Goal: Navigation & Orientation: Go to known website

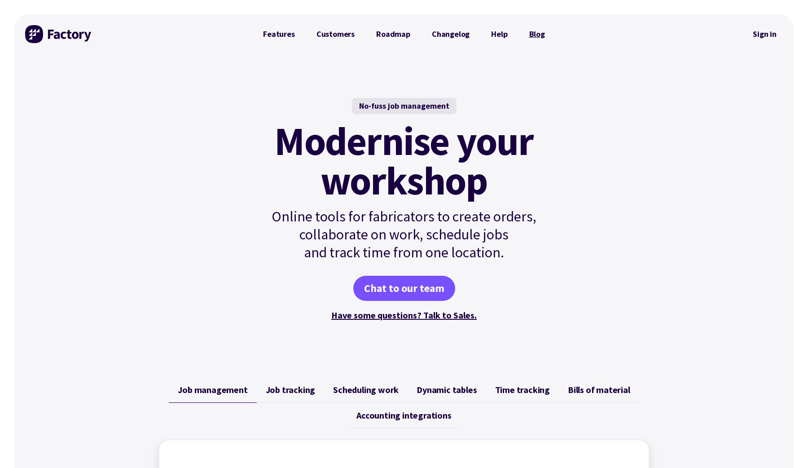
click at [534, 35] on link "Blog" at bounding box center [537, 34] width 37 height 18
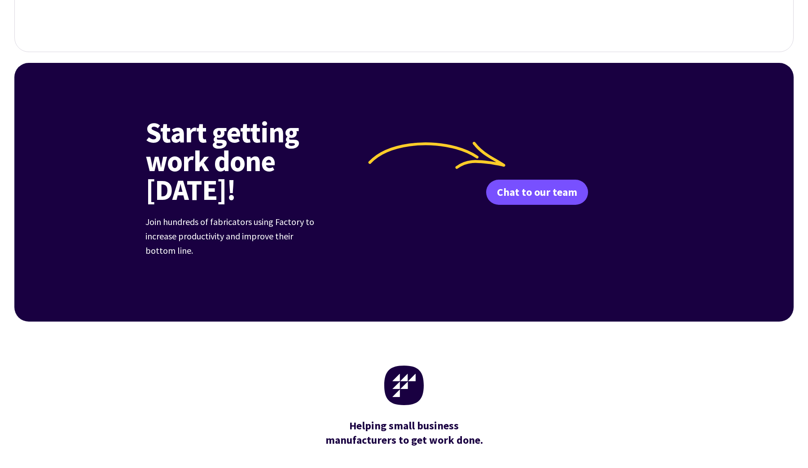
scroll to position [3479, 0]
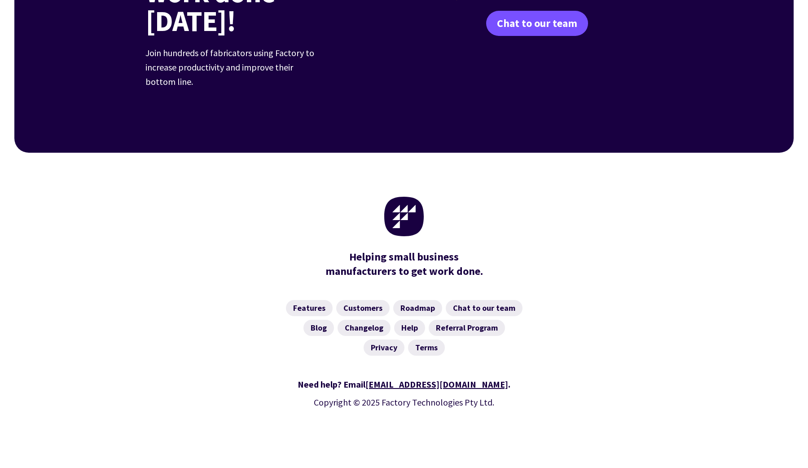
click at [736, 386] on div "Need help? Email hello@factory.app . Copyright © 2025 Factory Technologies Pty …" at bounding box center [404, 409] width 780 height 87
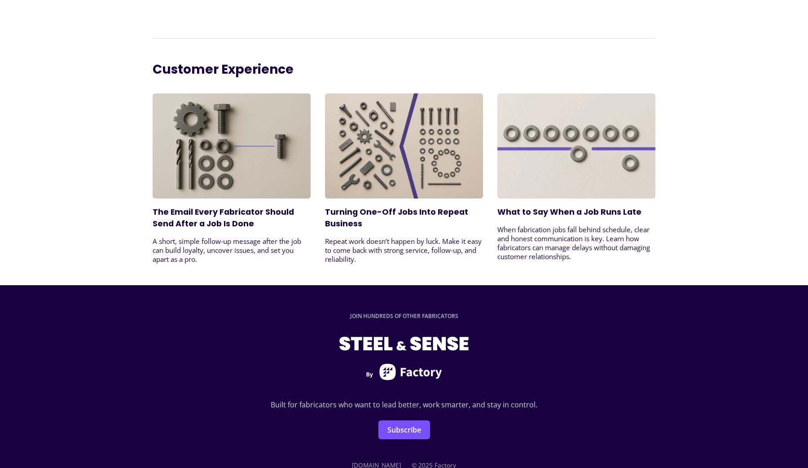
scroll to position [2210, 0]
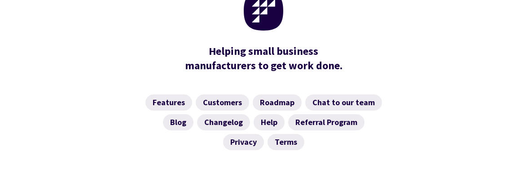
scroll to position [3755, 0]
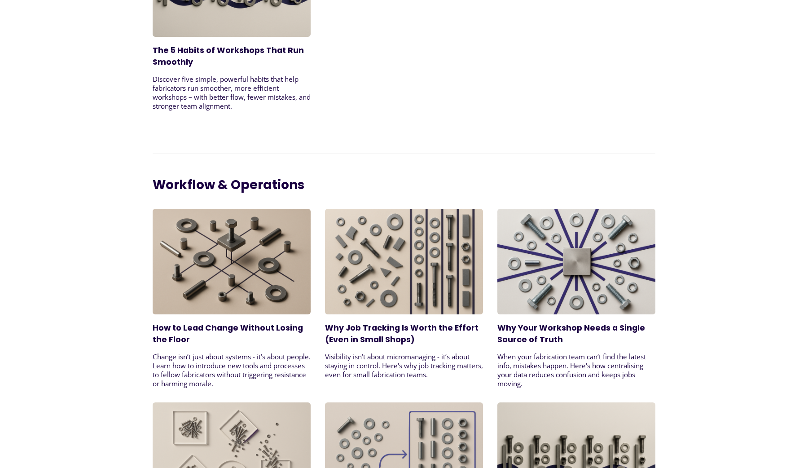
scroll to position [1588, 0]
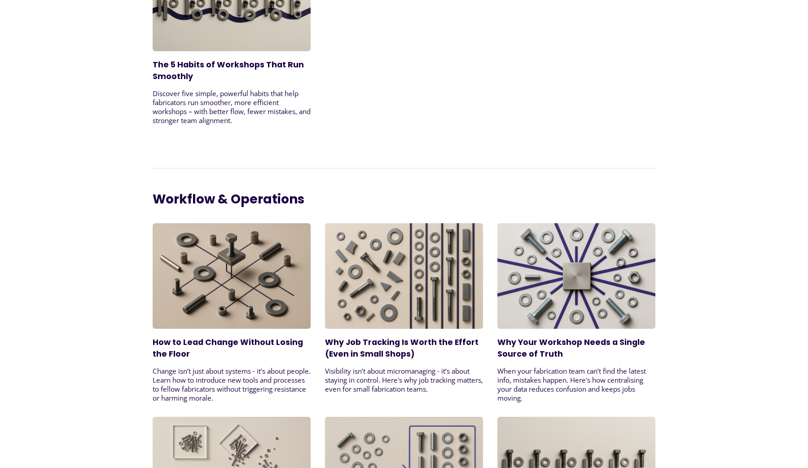
click at [222, 239] on img at bounding box center [232, 276] width 158 height 106
